Goal: Information Seeking & Learning: Understand process/instructions

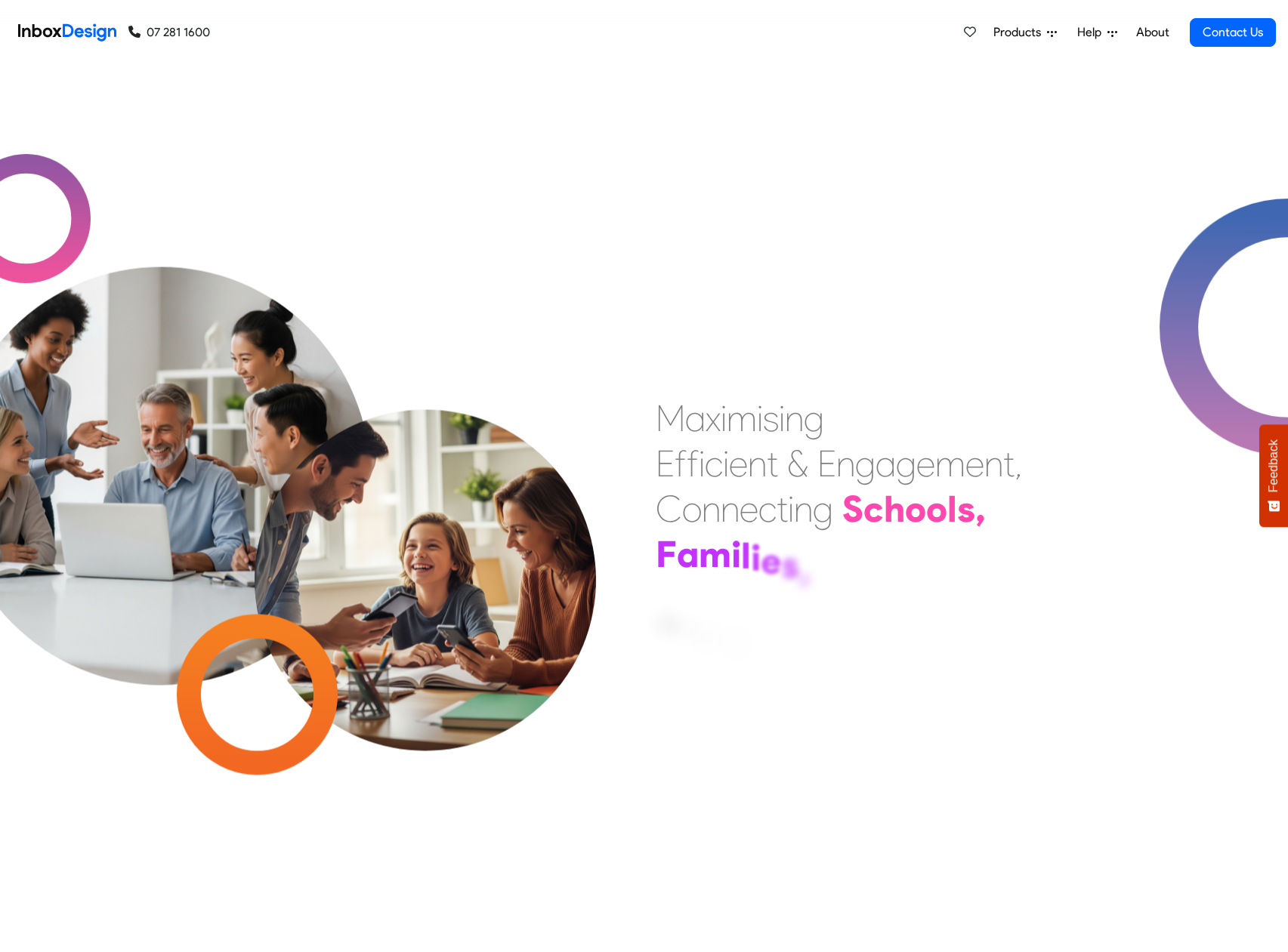
click at [1017, 34] on span "Products" at bounding box center [1020, 33] width 54 height 19
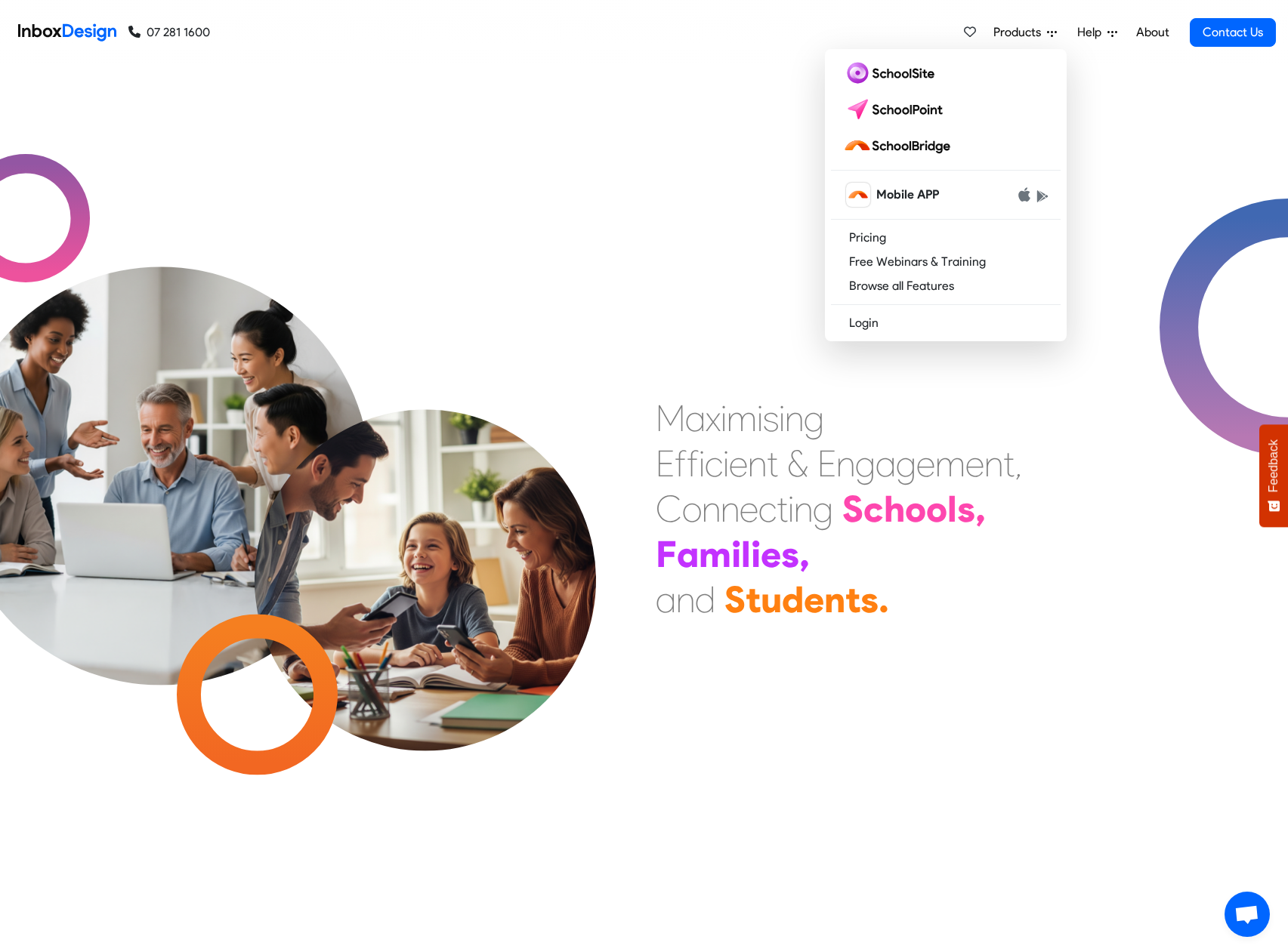
click at [897, 239] on link "Pricing" at bounding box center [946, 237] width 229 height 24
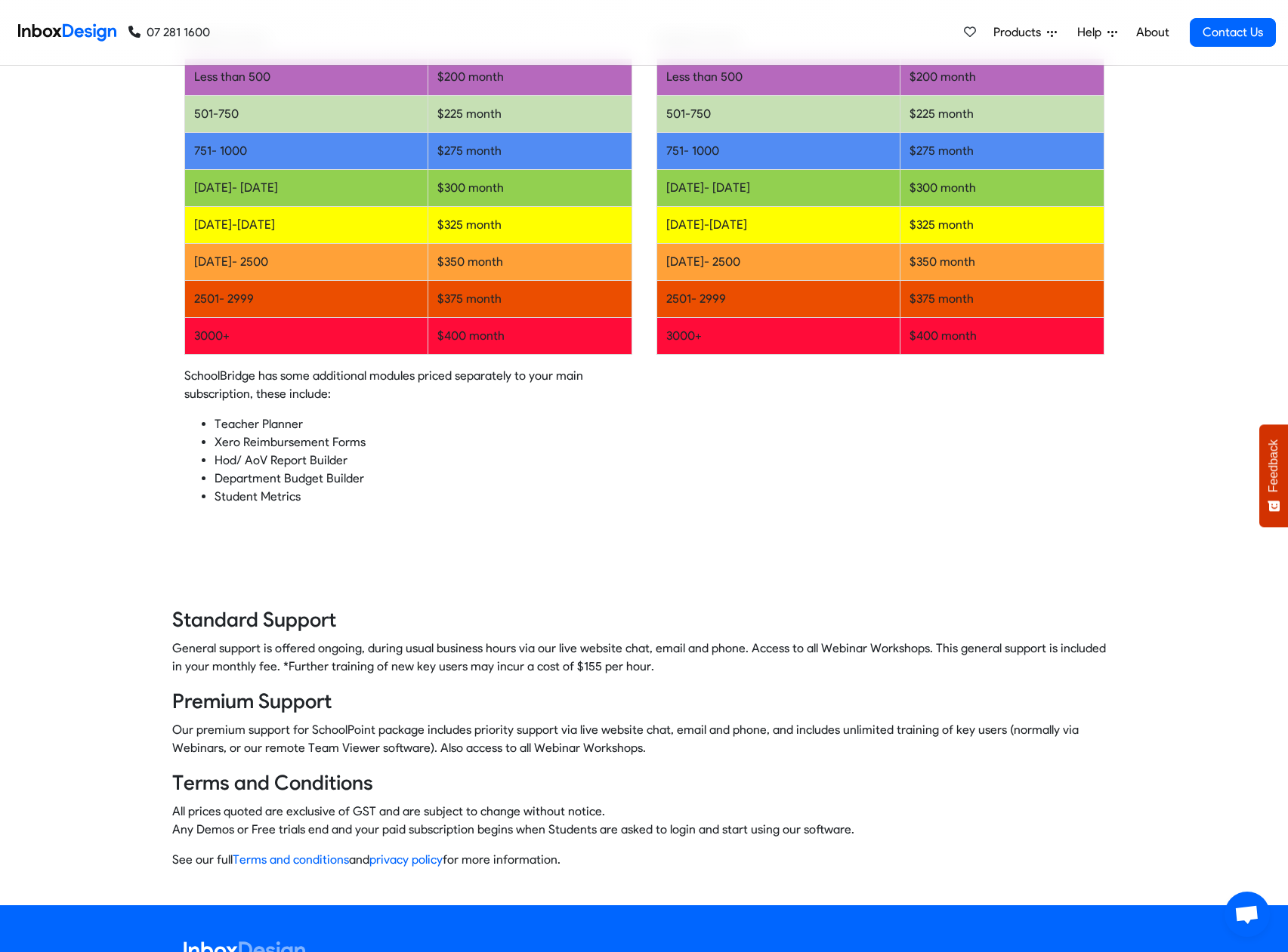
scroll to position [547, 0]
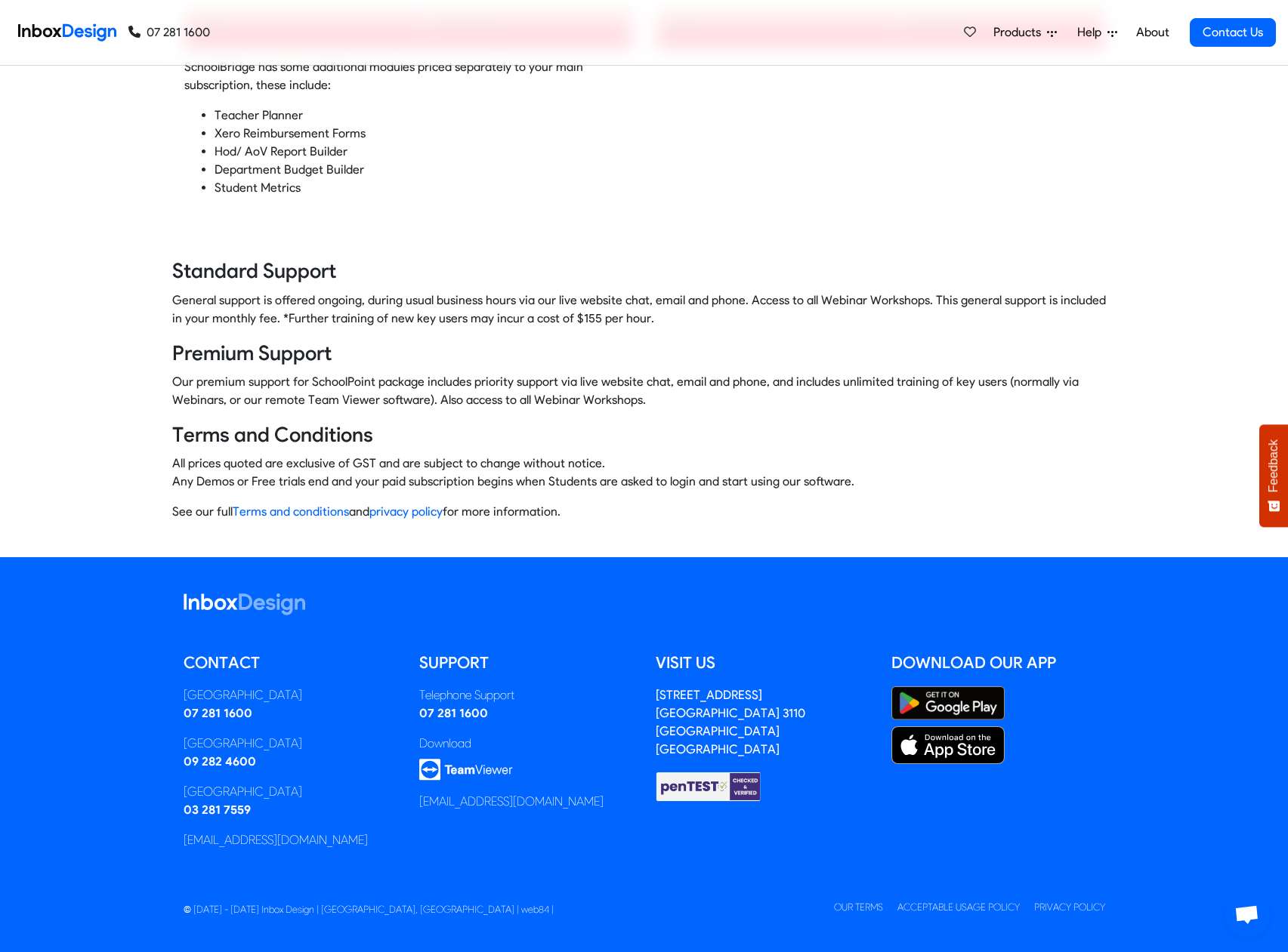
scroll to position [823, 0]
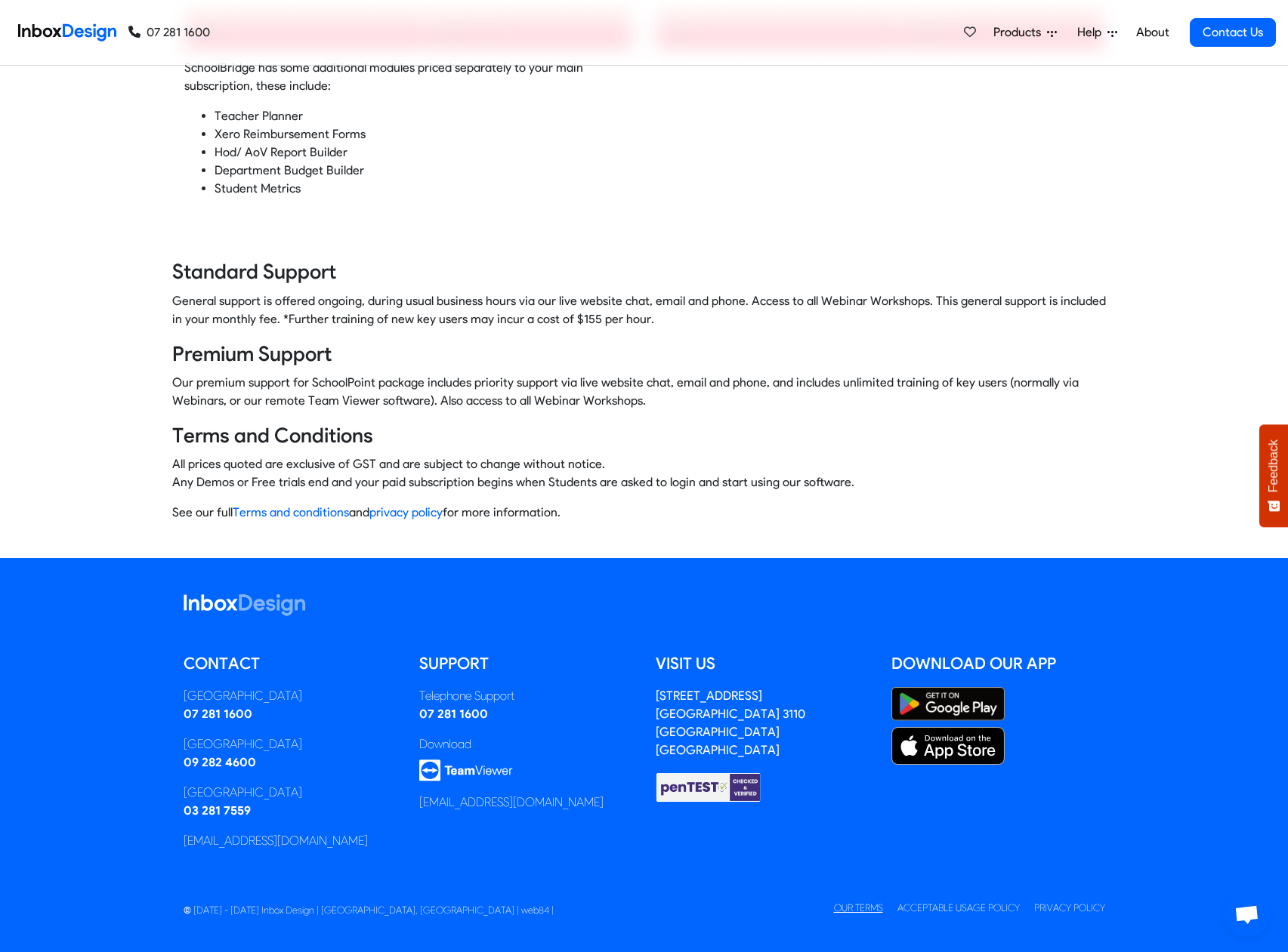
click at [850, 904] on link "Our Terms" at bounding box center [859, 908] width 49 height 11
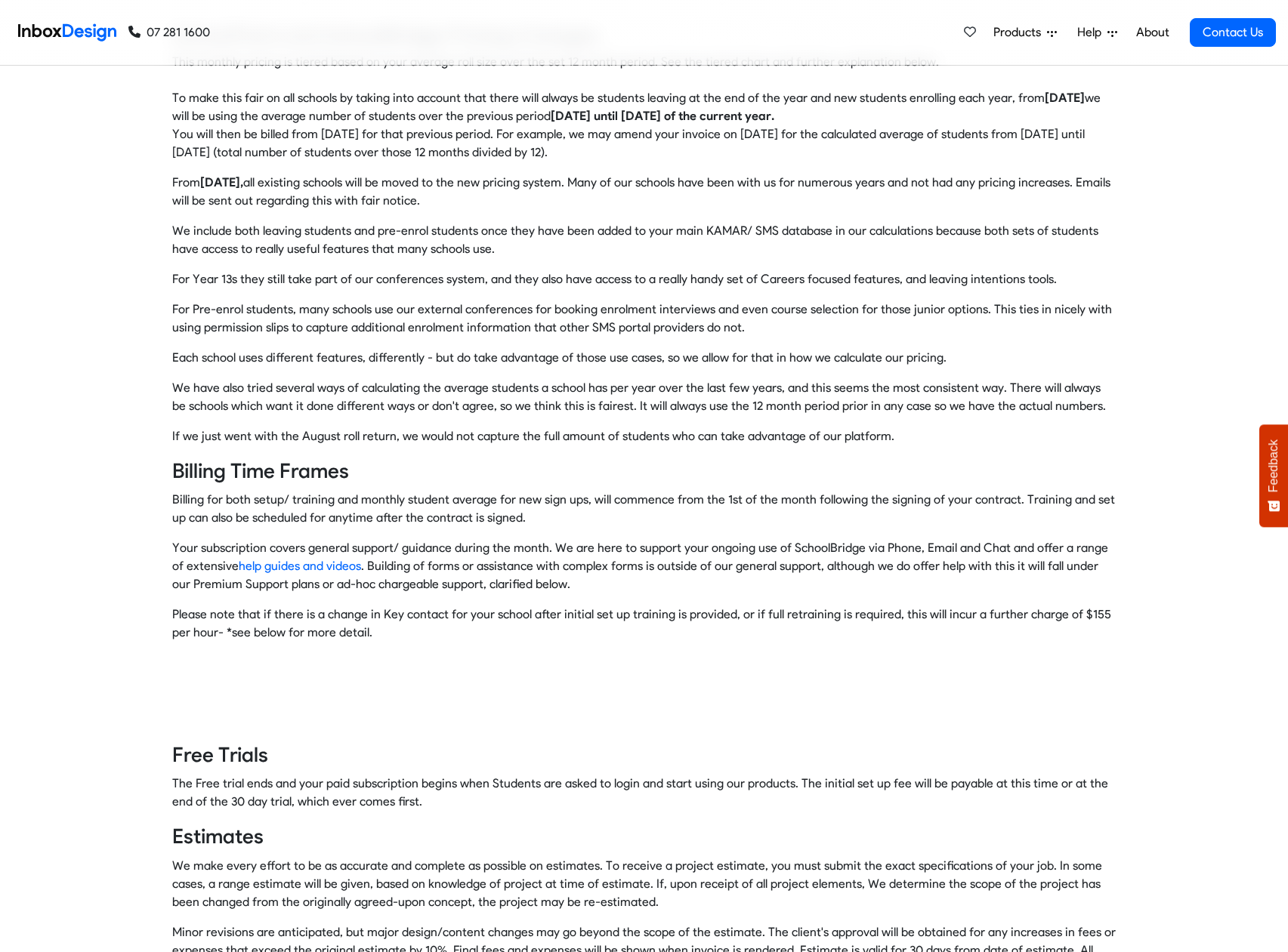
scroll to position [272, 0]
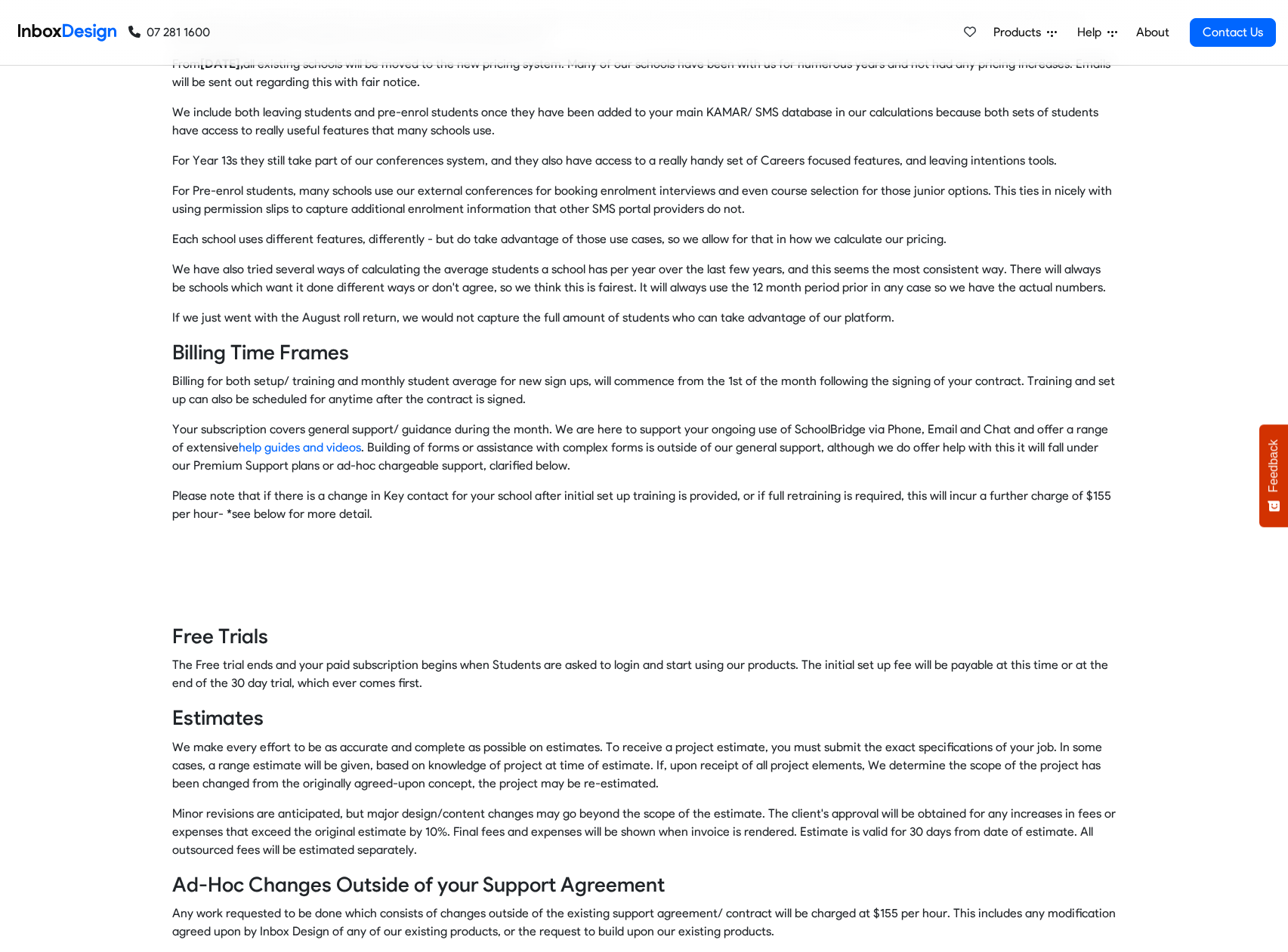
scroll to position [413, 0]
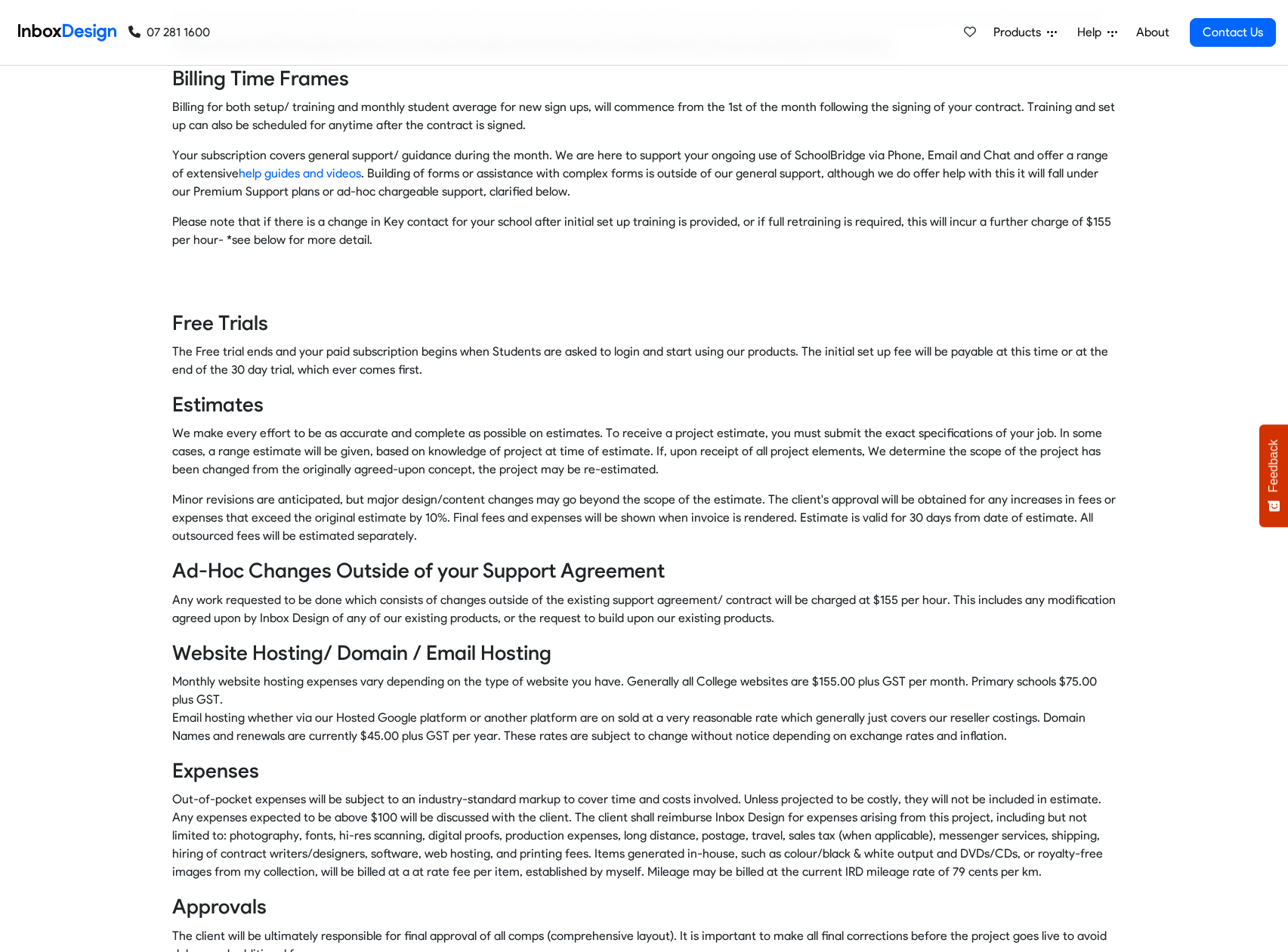
scroll to position [688, 0]
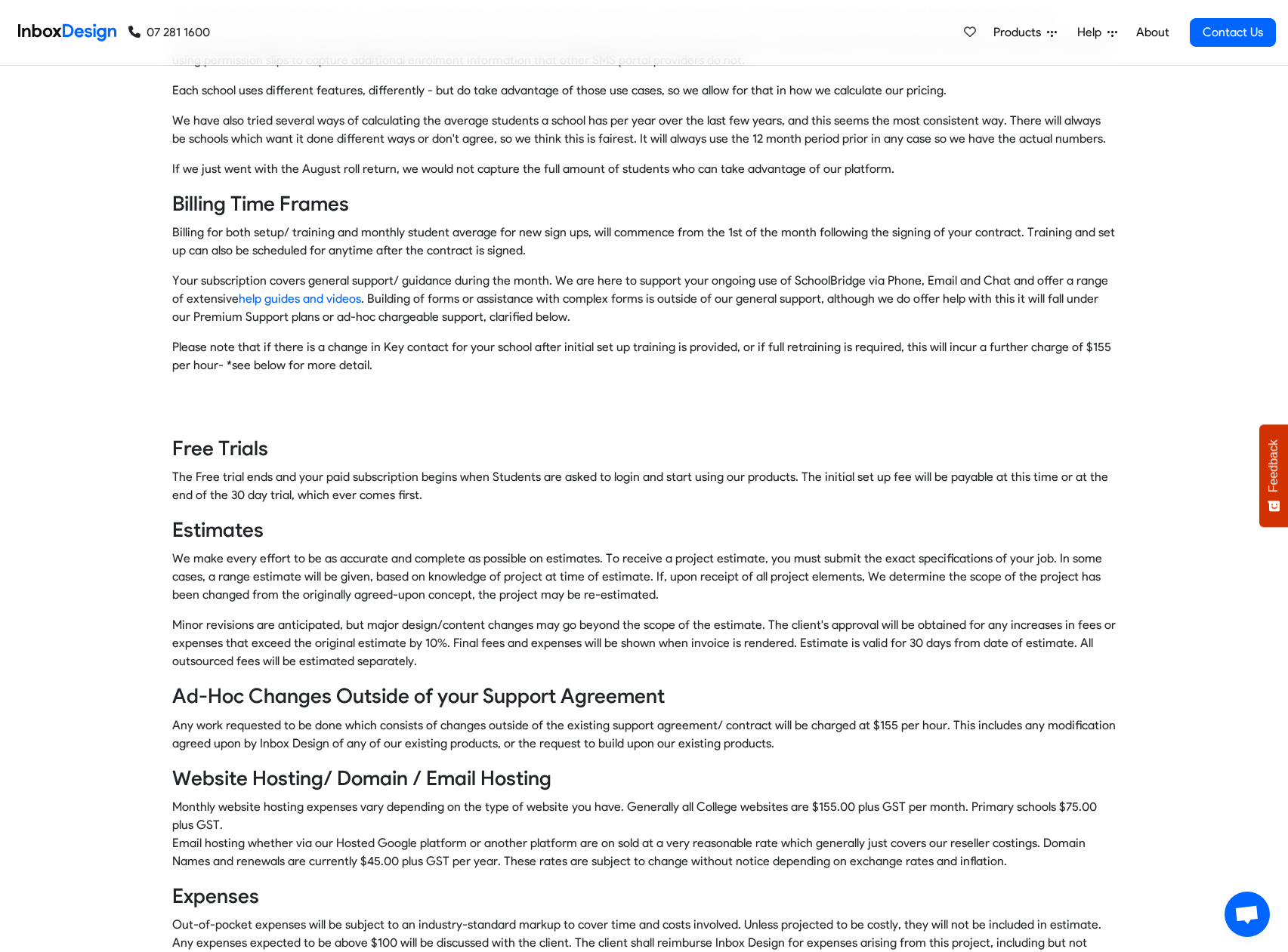
scroll to position [562, 1]
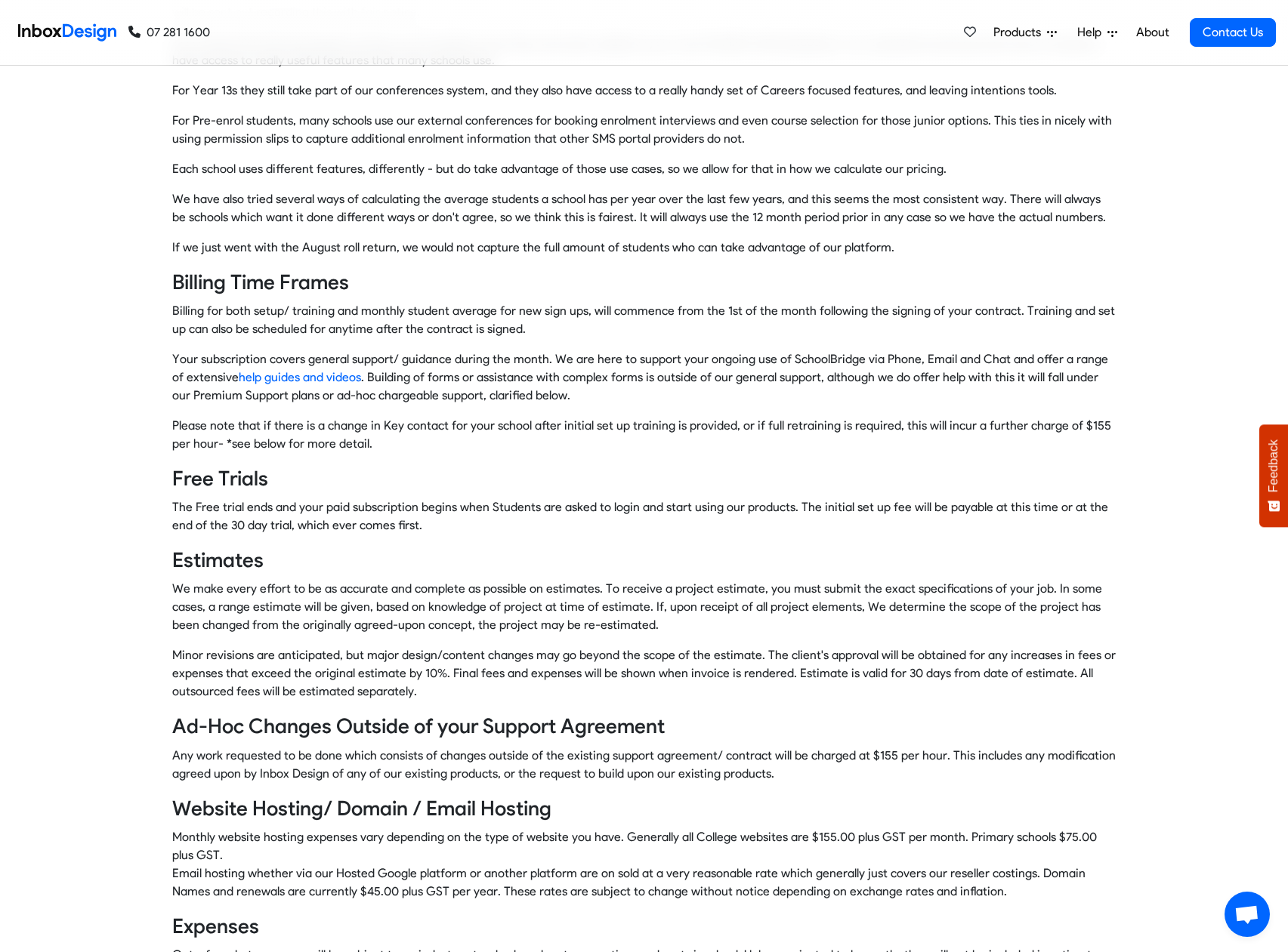
scroll to position [184, 0]
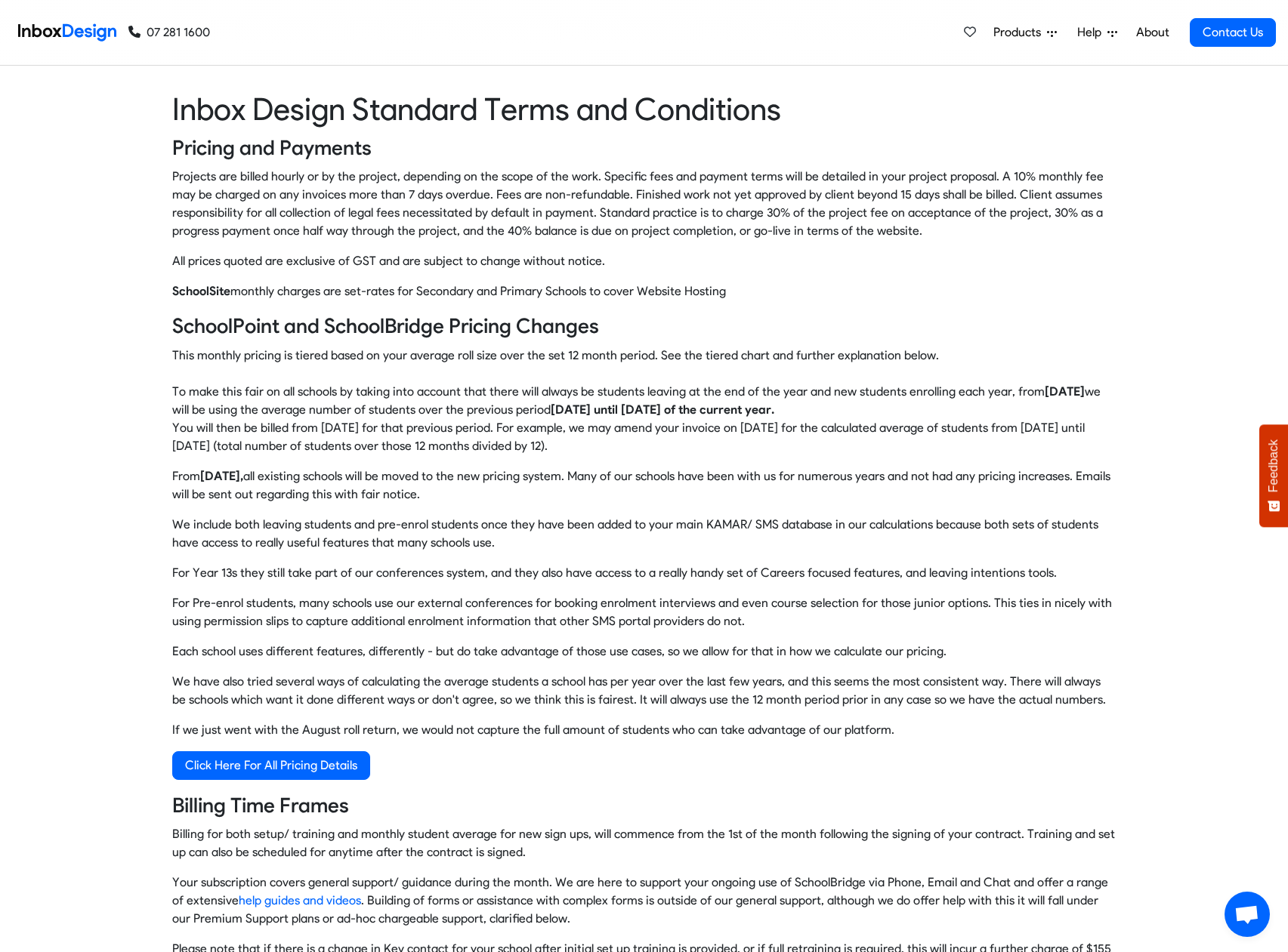
click at [1021, 29] on span "Products" at bounding box center [1020, 33] width 54 height 19
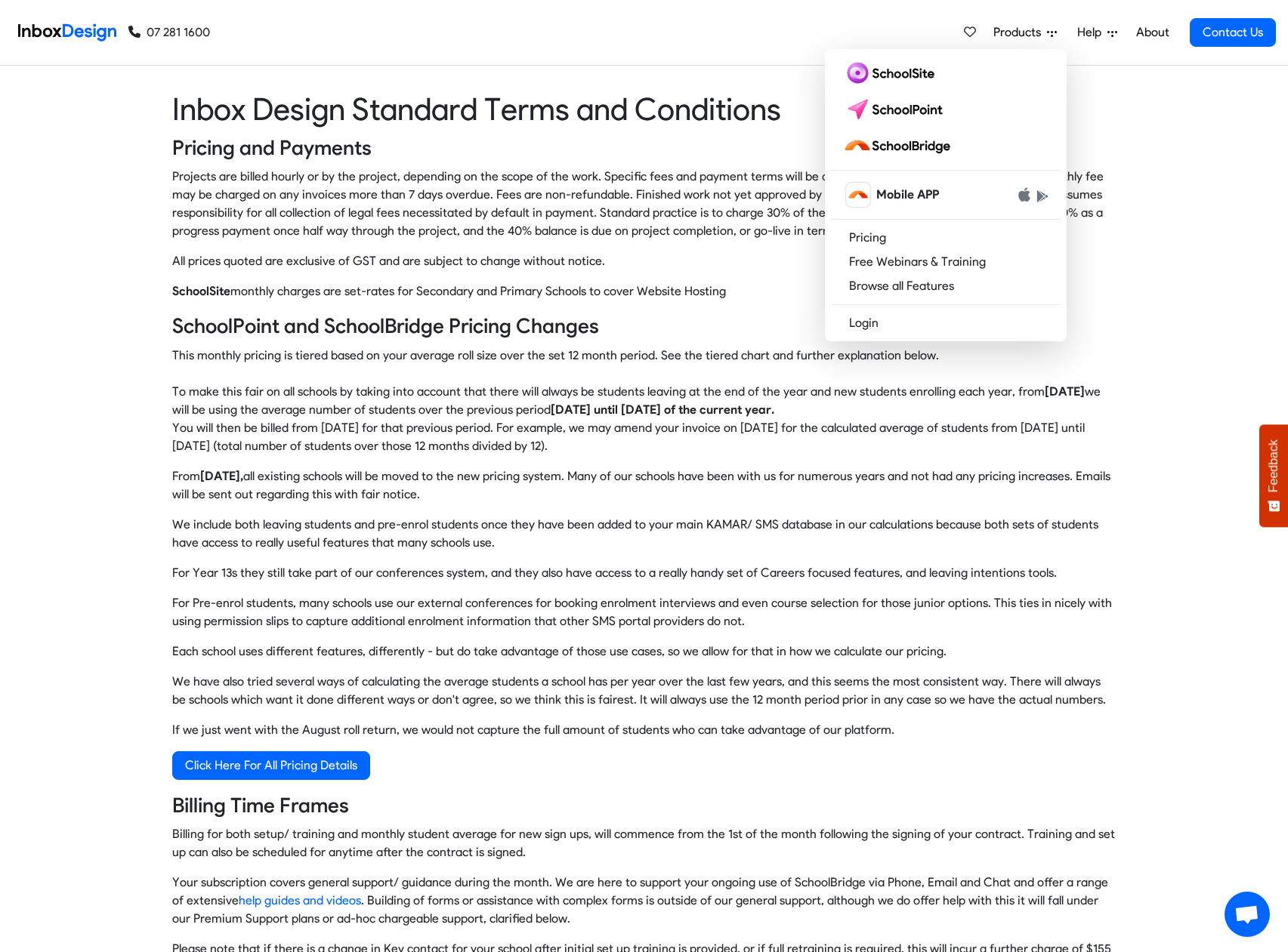
click at [895, 242] on link "Pricing" at bounding box center [946, 237] width 229 height 24
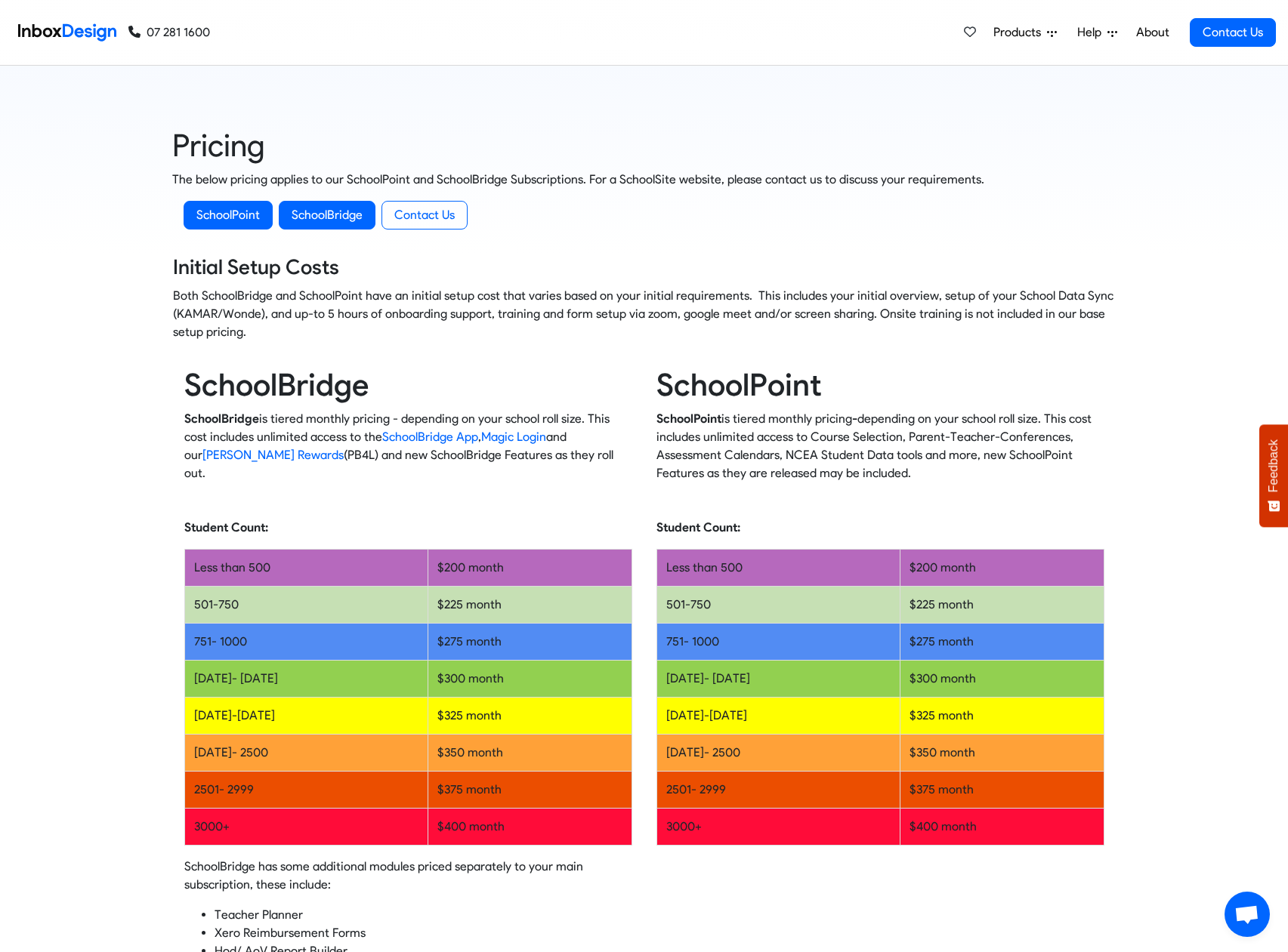
scroll to position [-5, 0]
